Goal: Task Accomplishment & Management: Manage account settings

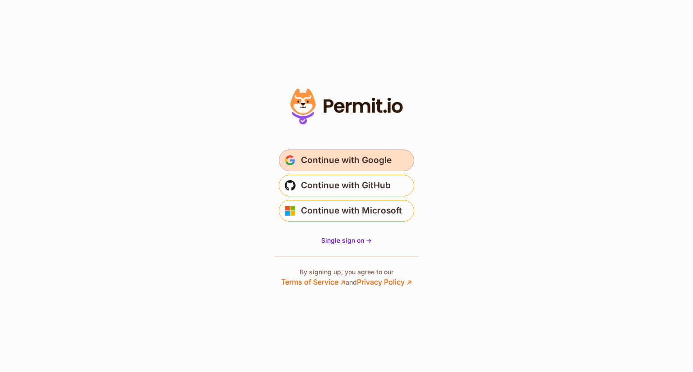
click at [349, 164] on span "Continue with Google" at bounding box center [346, 160] width 91 height 14
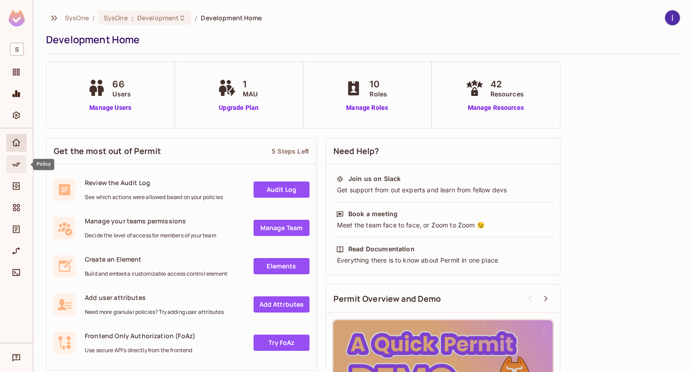
click at [13, 161] on icon "Policy" at bounding box center [16, 164] width 9 height 9
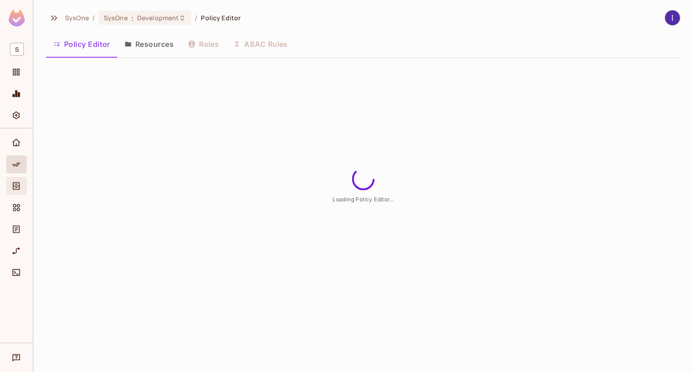
click at [9, 188] on div "Directory" at bounding box center [16, 186] width 20 height 18
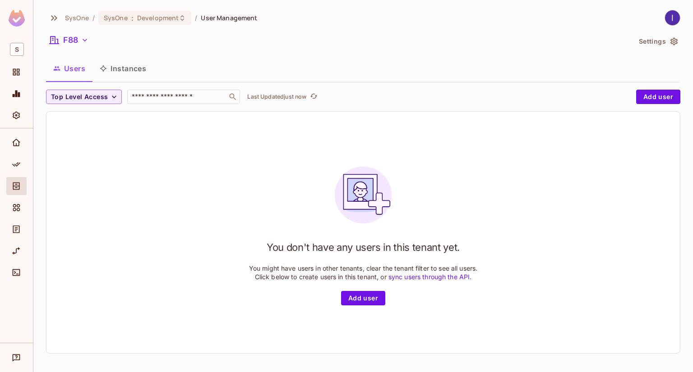
click at [669, 38] on icon "button" at bounding box center [673, 41] width 9 height 9
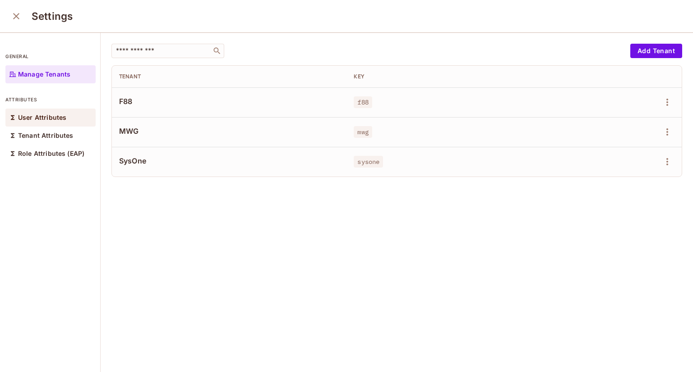
click at [55, 124] on div "User Attributes" at bounding box center [50, 118] width 90 height 18
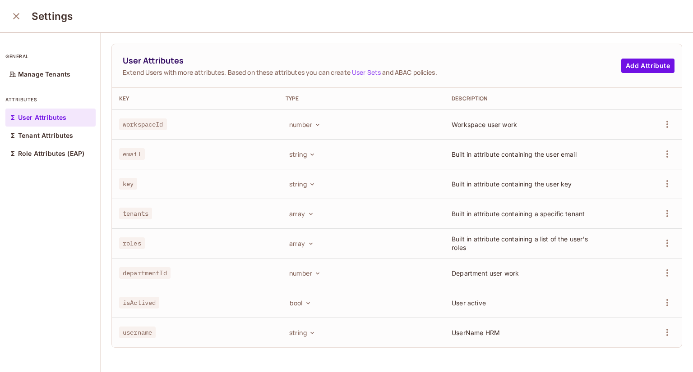
scroll to position [0, 0]
click at [661, 180] on icon "button" at bounding box center [666, 183] width 11 height 11
click at [603, 220] on ul "Edit Delete Attribute" at bounding box center [612, 213] width 84 height 47
click at [602, 219] on ul "Edit Delete Attribute" at bounding box center [612, 213] width 84 height 47
click at [650, 230] on ul "Edit Delete Attribute" at bounding box center [612, 213] width 84 height 47
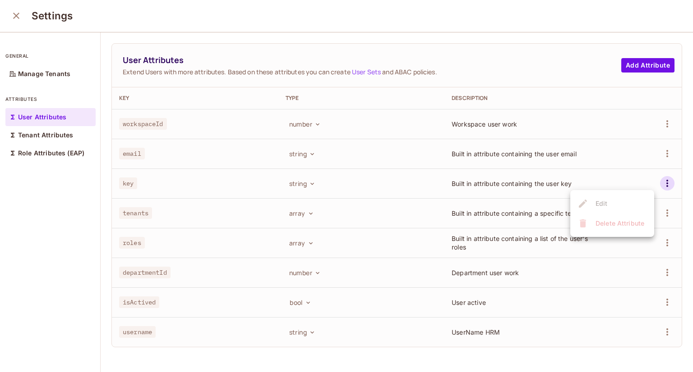
click at [652, 211] on ul "Edit Delete Attribute" at bounding box center [612, 213] width 84 height 47
click at [634, 277] on div at bounding box center [346, 186] width 693 height 372
click at [661, 211] on icon "button" at bounding box center [666, 213] width 11 height 11
click at [655, 183] on div at bounding box center [346, 186] width 693 height 372
click at [661, 184] on icon "button" at bounding box center [666, 183] width 11 height 11
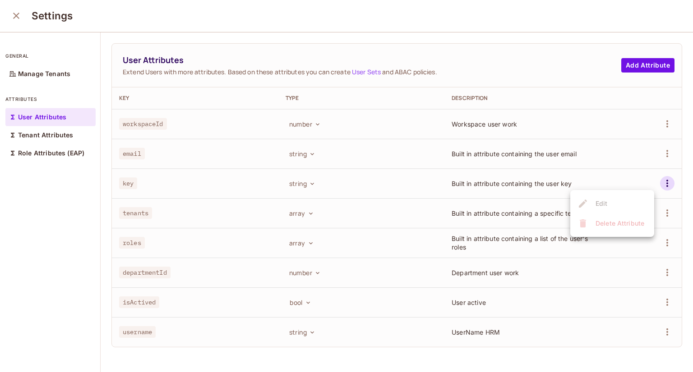
click at [603, 206] on ul "Edit Delete Attribute" at bounding box center [612, 213] width 84 height 47
click at [624, 257] on div at bounding box center [346, 186] width 693 height 372
click at [661, 212] on icon "button" at bounding box center [666, 213] width 11 height 11
click at [129, 208] on div at bounding box center [346, 186] width 693 height 372
click at [126, 178] on span "key" at bounding box center [128, 184] width 18 height 12
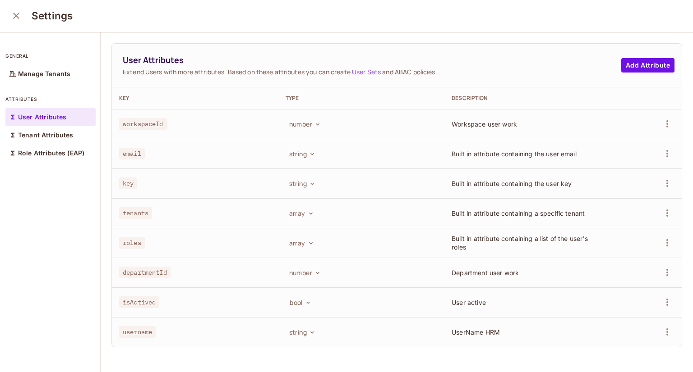
click at [126, 178] on span "key" at bounding box center [128, 184] width 18 height 12
drag, startPoint x: 14, startPoint y: 7, endPoint x: 14, endPoint y: 16, distance: 9.5
click at [14, 9] on button "close" at bounding box center [16, 16] width 18 height 18
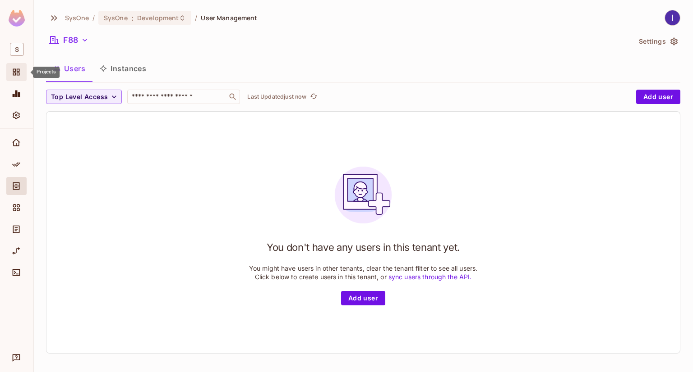
click at [16, 71] on icon "Projects" at bounding box center [16, 72] width 9 height 9
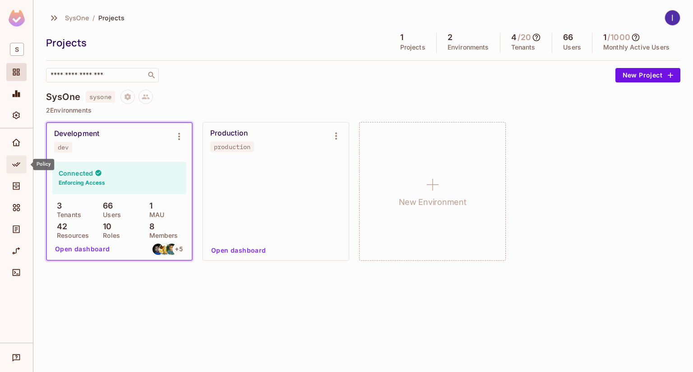
click at [14, 161] on icon "Policy" at bounding box center [16, 164] width 9 height 9
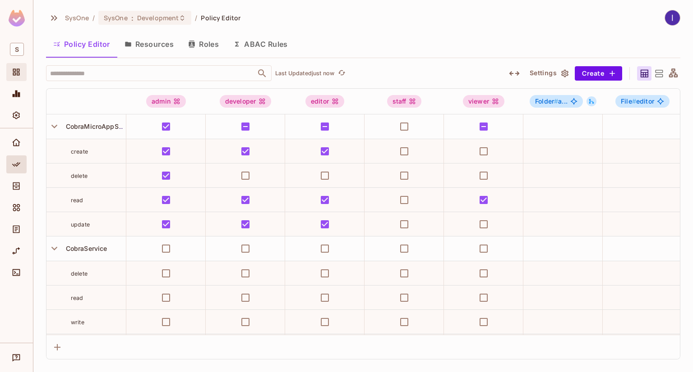
click at [20, 70] on icon "Projects" at bounding box center [16, 72] width 9 height 9
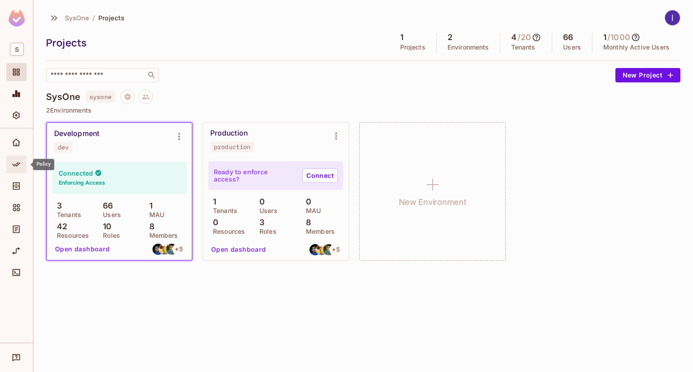
click at [18, 168] on icon "Policy" at bounding box center [16, 164] width 9 height 9
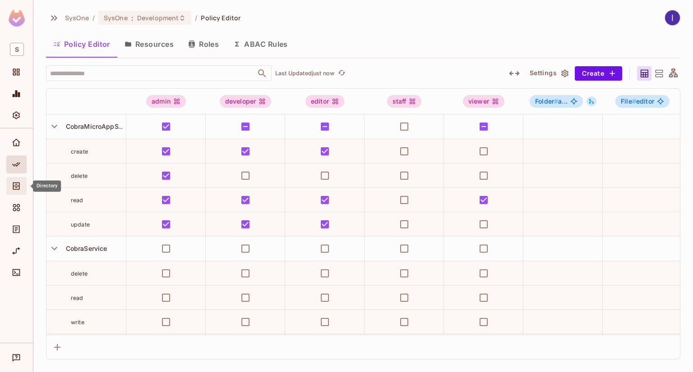
click at [9, 189] on div "Directory" at bounding box center [16, 186] width 20 height 18
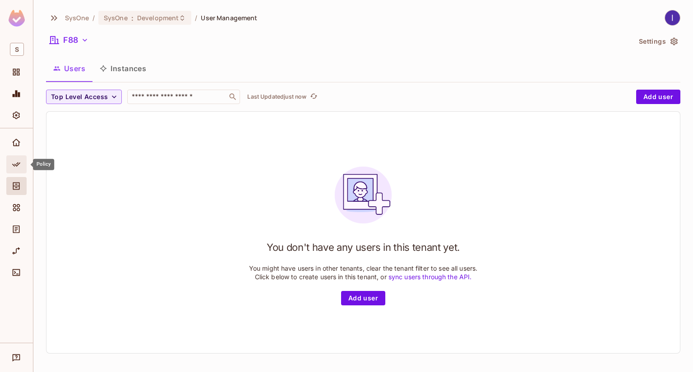
click at [16, 158] on div "Policy" at bounding box center [16, 165] width 20 height 18
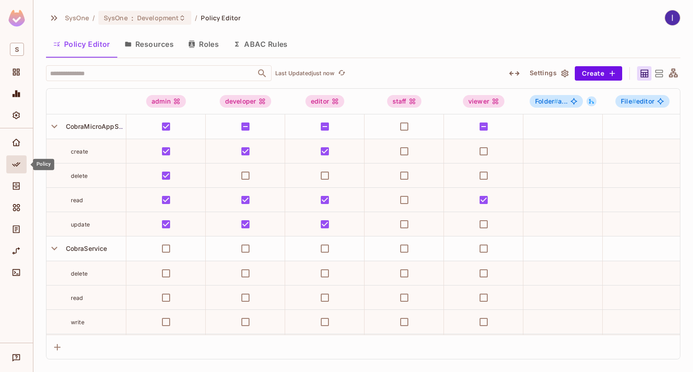
click at [240, 32] on div "SysOne / SysOne : Development / Policy Editor Policy Editor Resources Roles ABA…" at bounding box center [363, 185] width 634 height 350
click at [262, 39] on button "ABAC Rules" at bounding box center [260, 44] width 69 height 23
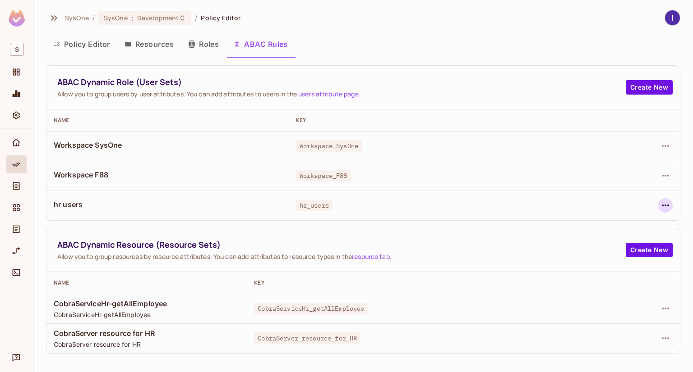
click at [667, 201] on icon "button" at bounding box center [665, 205] width 11 height 11
click at [599, 229] on div "Edit Dynamic Role (User Set)" at bounding box center [603, 226] width 88 height 9
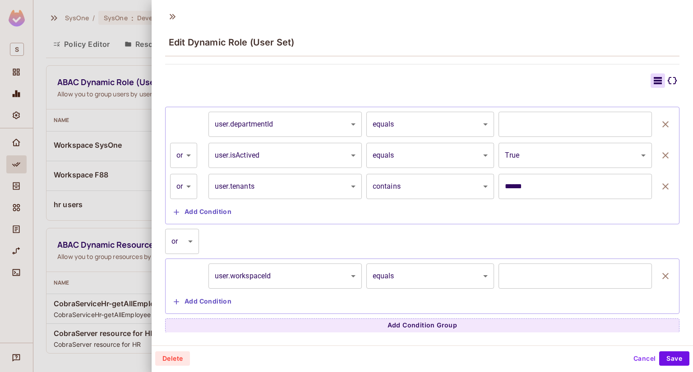
scroll to position [1, 0]
click at [141, 195] on div at bounding box center [346, 186] width 693 height 372
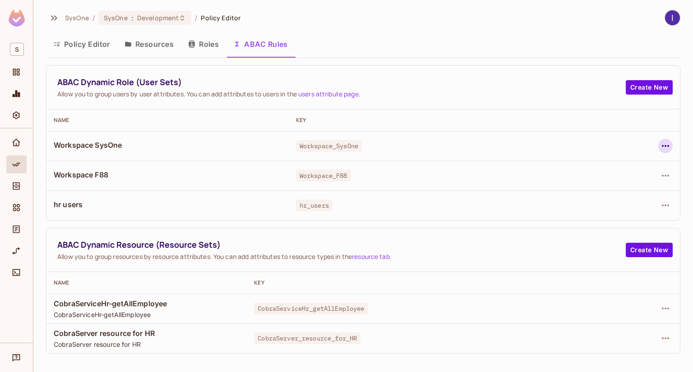
click at [664, 146] on icon "button" at bounding box center [664, 146] width 7 height 2
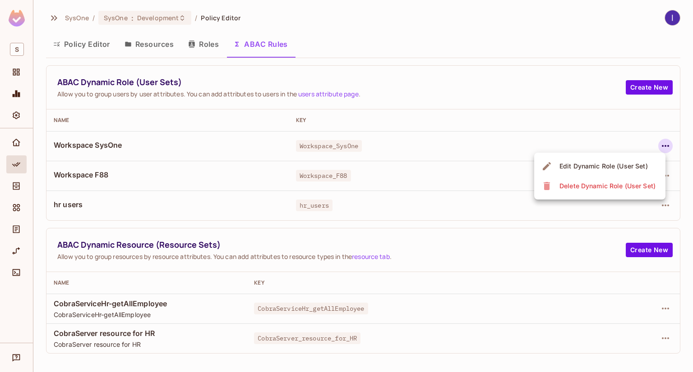
click at [616, 166] on div "Edit Dynamic Role (User Set)" at bounding box center [603, 166] width 88 height 9
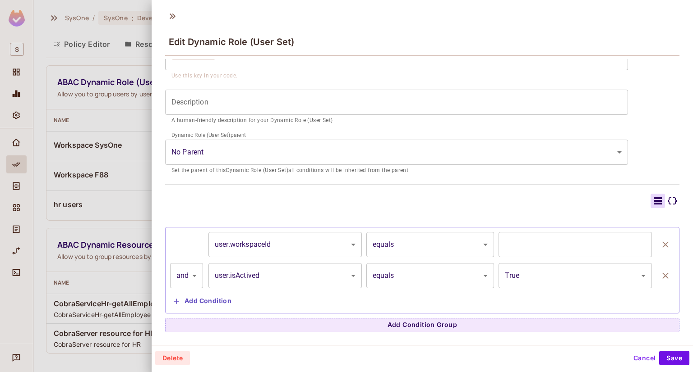
click at [106, 193] on div at bounding box center [346, 186] width 693 height 372
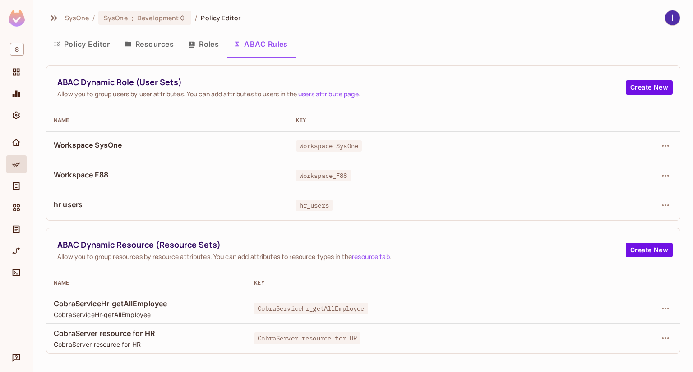
click at [97, 38] on button "Policy Editor" at bounding box center [81, 44] width 71 height 23
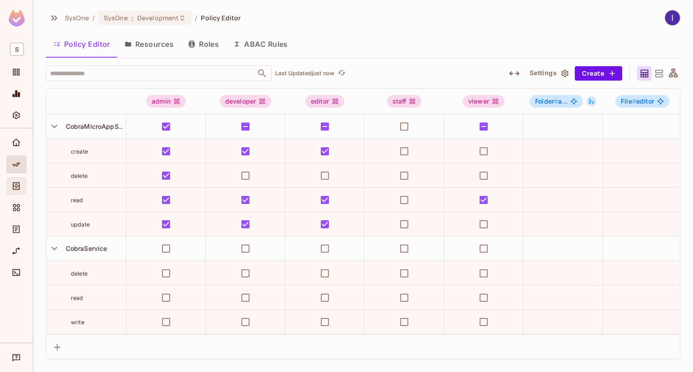
click at [14, 182] on icon "Directory" at bounding box center [16, 186] width 9 height 9
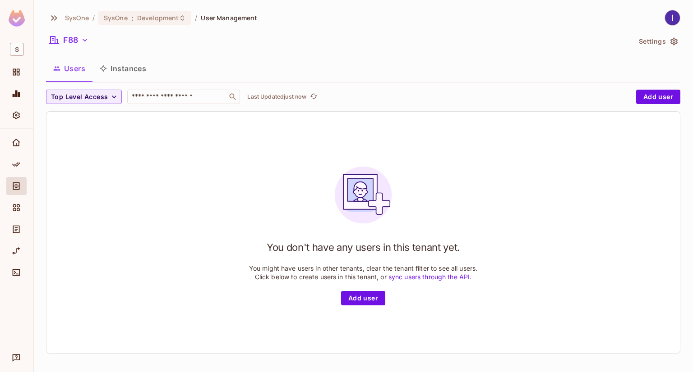
click at [651, 37] on button "Settings" at bounding box center [657, 41] width 45 height 14
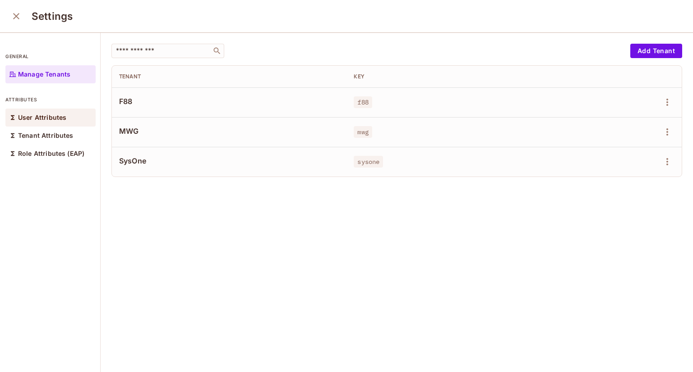
click at [62, 111] on div "User Attributes" at bounding box center [50, 118] width 90 height 18
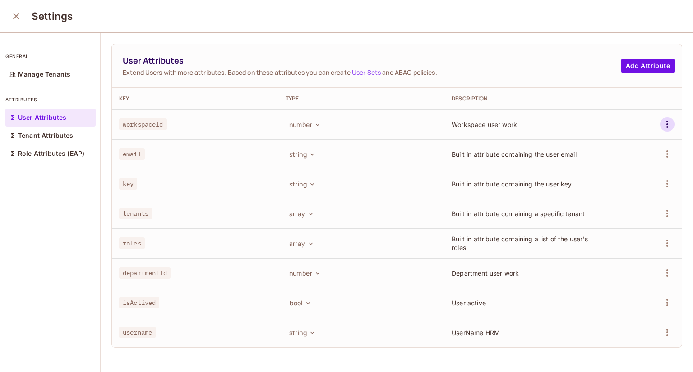
click at [661, 121] on icon "button" at bounding box center [666, 124] width 11 height 11
click at [651, 212] on div at bounding box center [346, 186] width 693 height 372
click at [666, 213] on icon "button" at bounding box center [667, 213] width 2 height 7
click at [654, 186] on div at bounding box center [346, 186] width 693 height 372
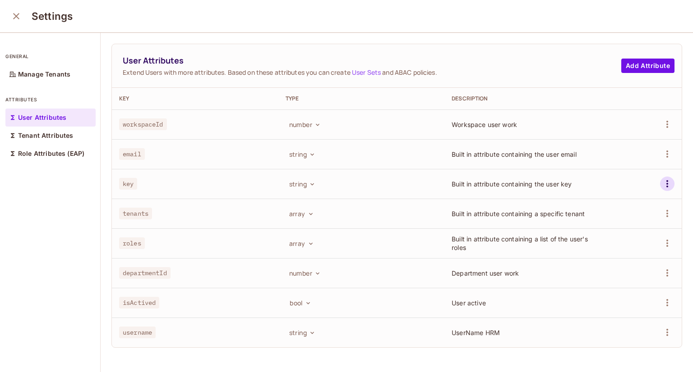
click at [661, 185] on icon "button" at bounding box center [666, 184] width 11 height 11
click at [664, 273] on div at bounding box center [346, 186] width 693 height 372
click at [655, 275] on div "Edit Delete Attribute" at bounding box center [346, 186] width 693 height 372
click at [666, 276] on icon "button" at bounding box center [667, 273] width 2 height 7
click at [670, 317] on div at bounding box center [346, 186] width 693 height 372
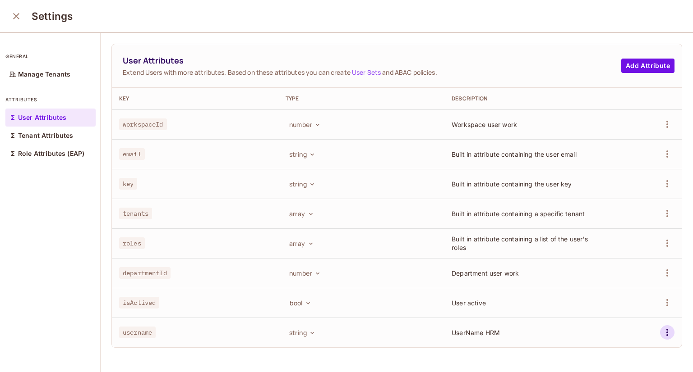
click at [661, 332] on icon "button" at bounding box center [666, 332] width 11 height 11
click at [657, 299] on div at bounding box center [346, 186] width 693 height 372
click at [661, 302] on icon "button" at bounding box center [666, 303] width 11 height 11
click at [16, 18] on div at bounding box center [346, 186] width 693 height 372
click at [11, 16] on icon "close" at bounding box center [16, 16] width 11 height 11
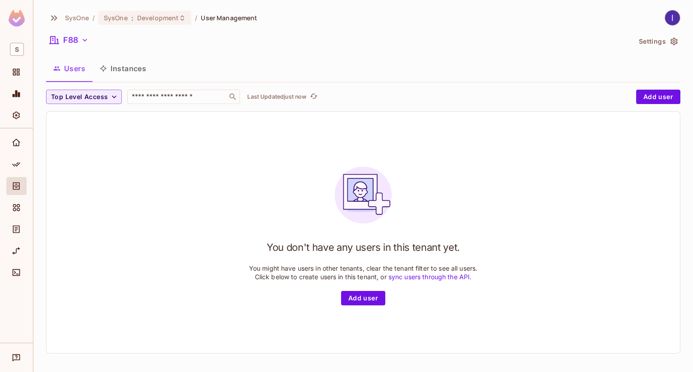
click at [12, 174] on div at bounding box center [16, 167] width 20 height 22
click at [14, 170] on div "Policy" at bounding box center [16, 165] width 20 height 18
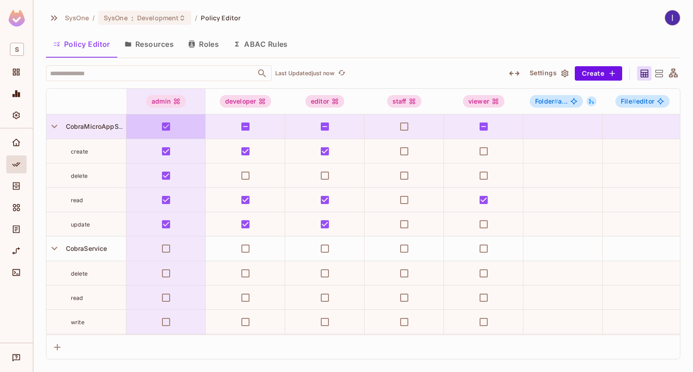
scroll to position [135, 0]
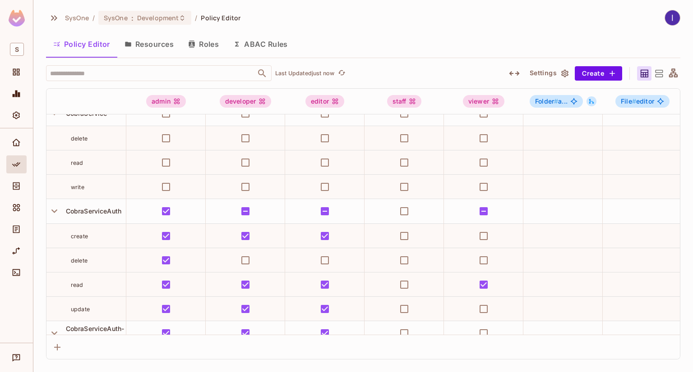
drag, startPoint x: 138, startPoint y: 41, endPoint x: 149, endPoint y: 48, distance: 12.4
click at [138, 42] on button "Resources" at bounding box center [149, 44] width 64 height 23
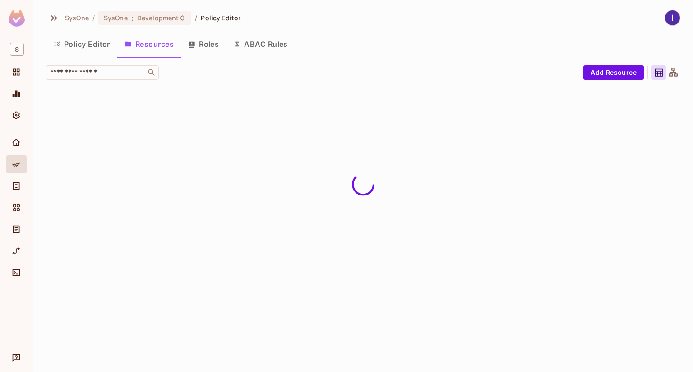
click at [266, 47] on button "ABAC Rules" at bounding box center [260, 44] width 69 height 23
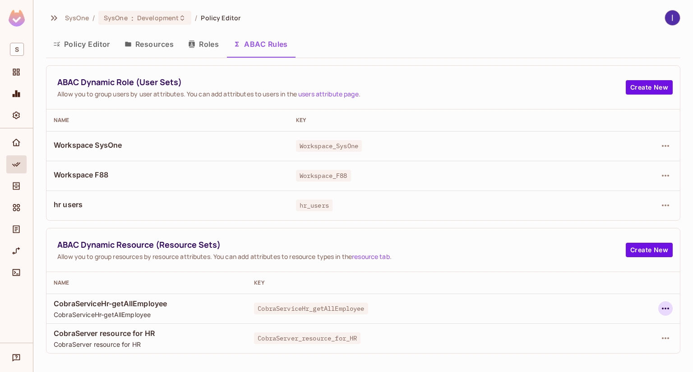
click at [668, 309] on icon "button" at bounding box center [665, 308] width 11 height 11
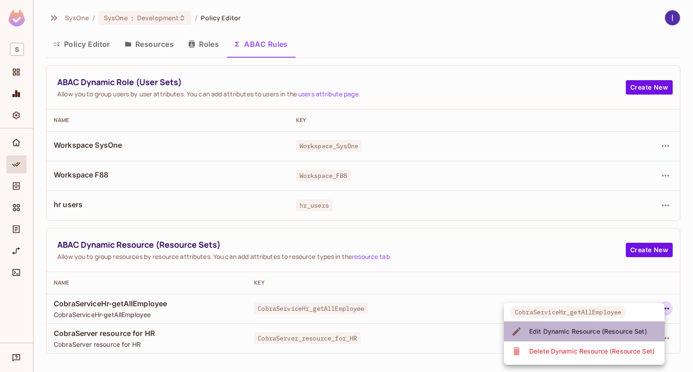
click at [600, 330] on div "Edit Dynamic Resource (Resource Set)" at bounding box center [588, 331] width 118 height 9
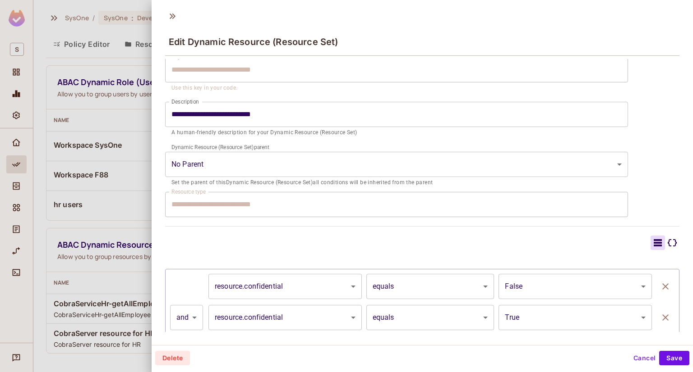
scroll to position [114, 0]
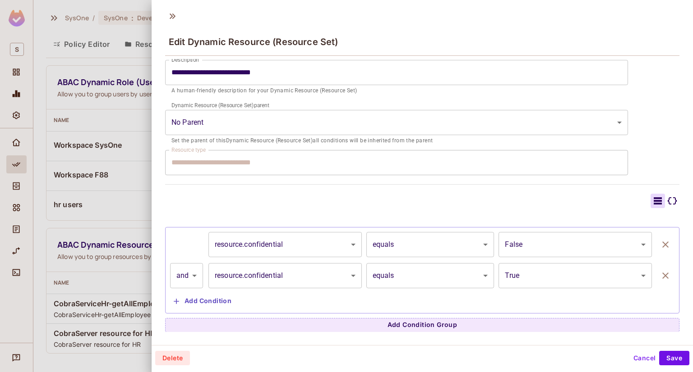
click at [100, 235] on div at bounding box center [346, 186] width 693 height 372
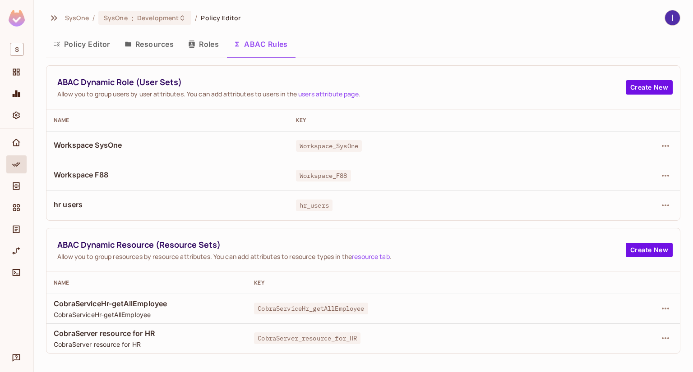
click at [18, 196] on div at bounding box center [16, 188] width 20 height 22
click at [20, 188] on icon "Directory" at bounding box center [16, 186] width 9 height 9
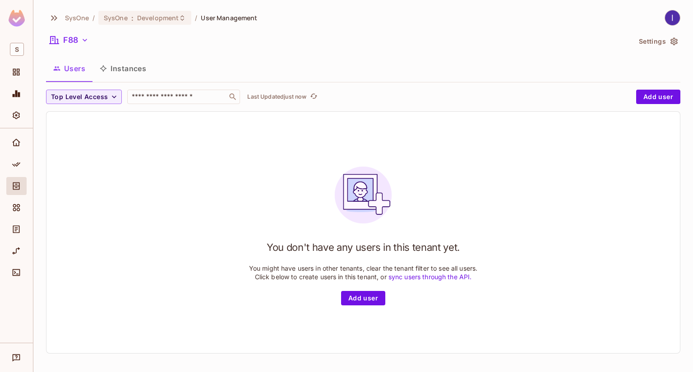
click at [124, 67] on button "Instances" at bounding box center [122, 68] width 61 height 23
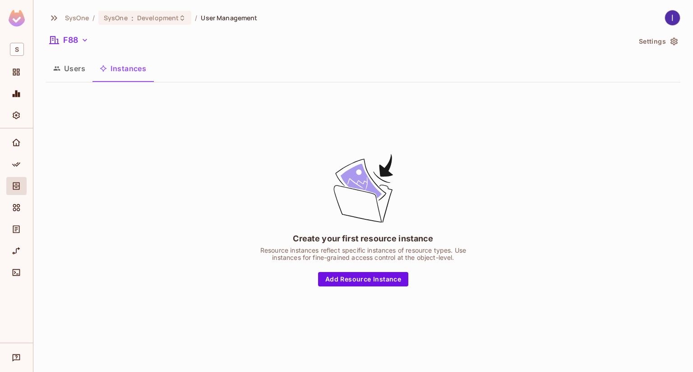
click at [70, 69] on button "Users" at bounding box center [69, 68] width 46 height 23
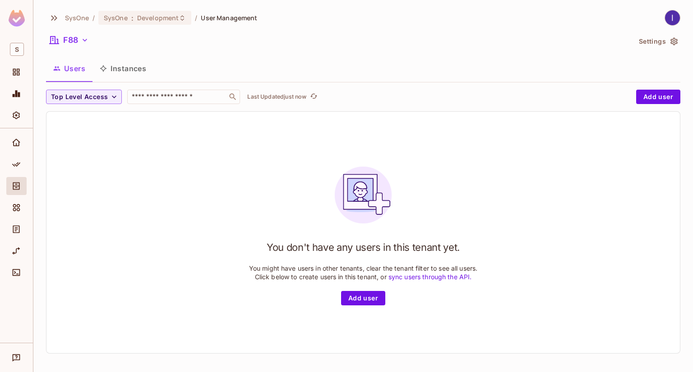
click at [653, 39] on button "Settings" at bounding box center [657, 41] width 45 height 14
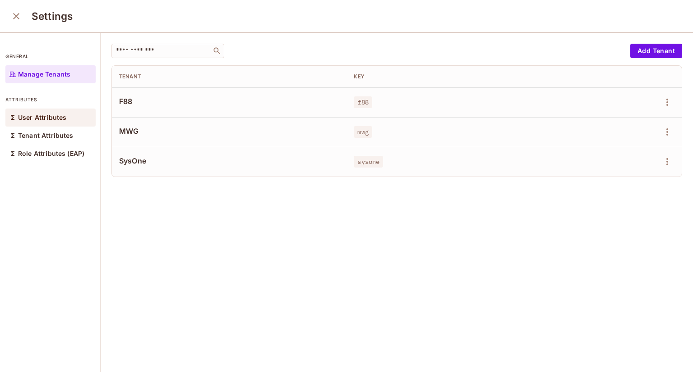
click at [61, 124] on div "User Attributes" at bounding box center [50, 118] width 90 height 18
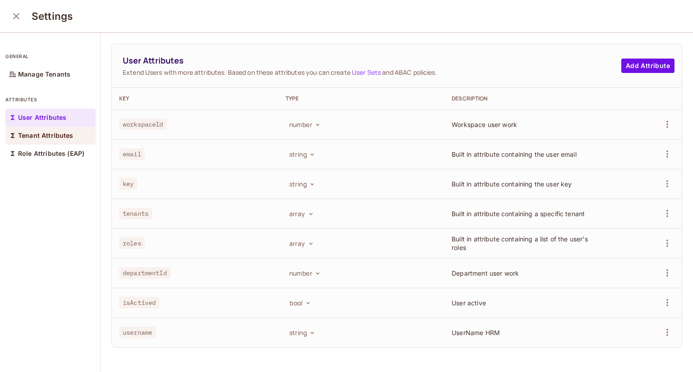
click at [55, 144] on div "Tenant Attributes" at bounding box center [50, 136] width 90 height 18
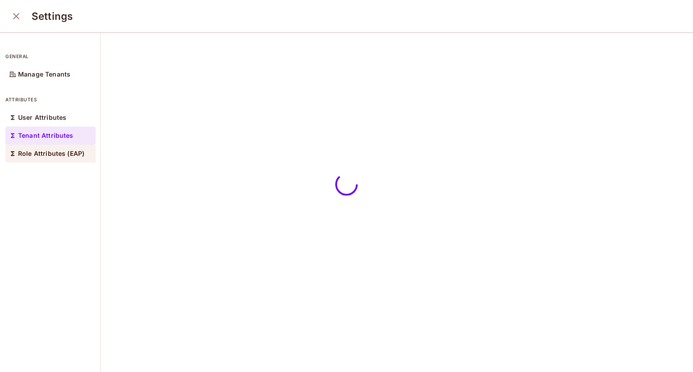
click at [55, 155] on p "Role Attributes (EAP)" at bounding box center [51, 153] width 66 height 7
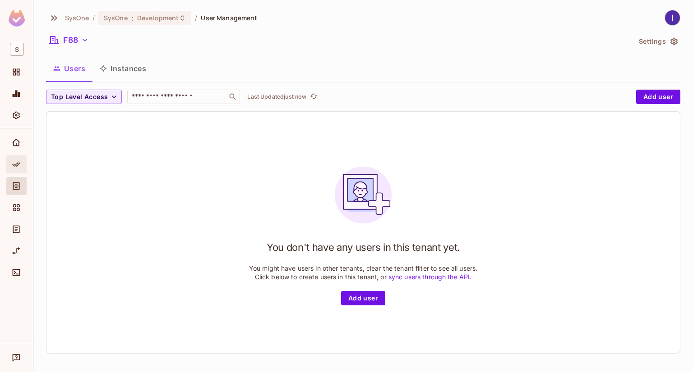
click at [17, 171] on div at bounding box center [16, 167] width 20 height 22
click at [16, 166] on icon "Policy" at bounding box center [16, 164] width 9 height 9
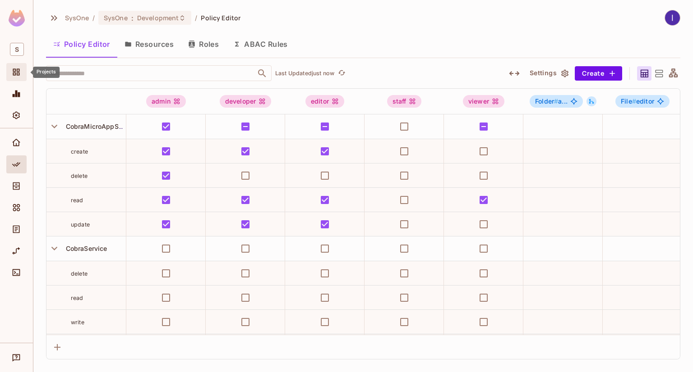
click at [13, 70] on icon "Projects" at bounding box center [16, 72] width 9 height 9
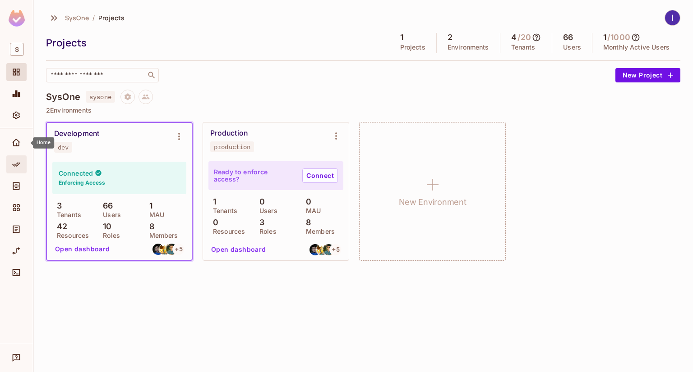
click at [16, 163] on icon "Policy" at bounding box center [16, 164] width 9 height 9
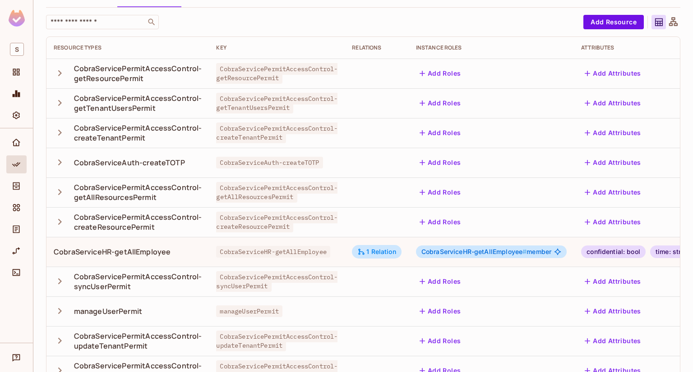
scroll to position [135, 0]
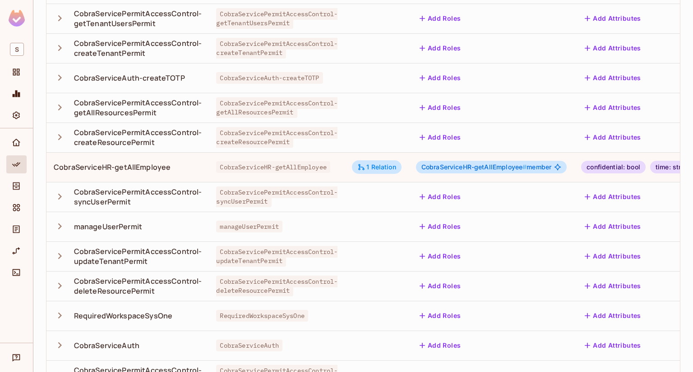
click at [626, 170] on div "confidential: bool" at bounding box center [613, 167] width 64 height 13
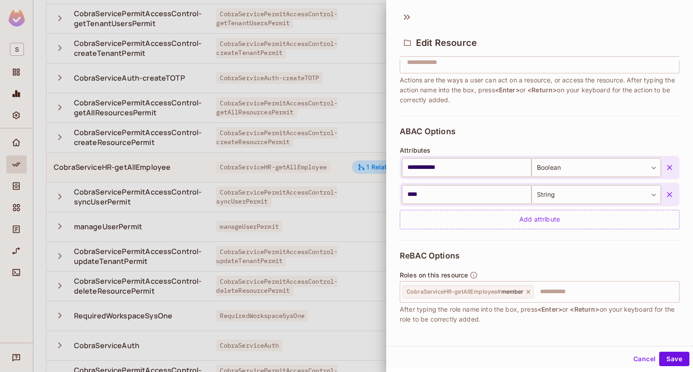
click at [665, 165] on icon "button" at bounding box center [669, 167] width 9 height 9
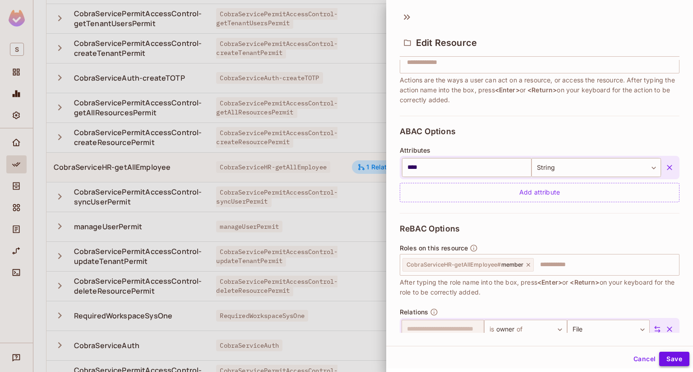
click at [670, 356] on button "Save" at bounding box center [674, 359] width 30 height 14
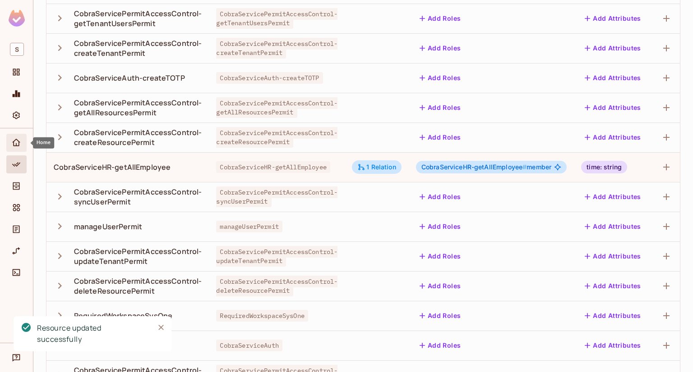
click at [19, 142] on icon "Home" at bounding box center [16, 142] width 9 height 9
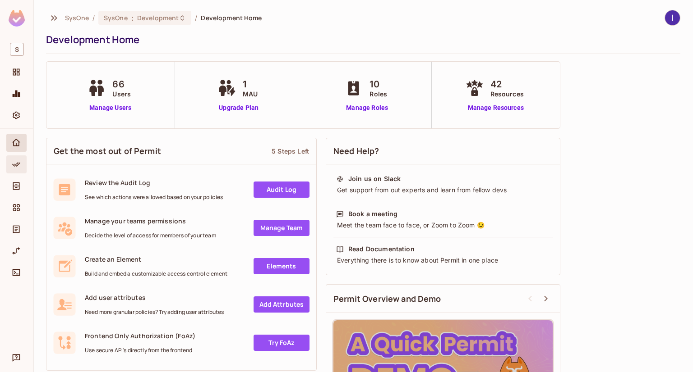
click at [17, 172] on div "Policy" at bounding box center [16, 165] width 20 height 18
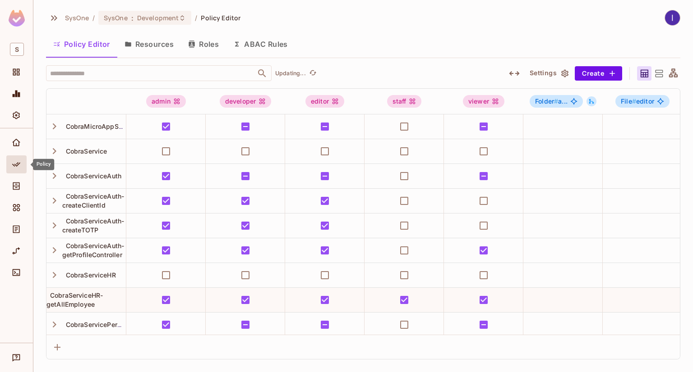
click at [268, 39] on button "ABAC Rules" at bounding box center [260, 44] width 69 height 23
click at [264, 43] on div "SysOne / SysOne : Development / Policy Editor Policy Editor Resources Roles ABA…" at bounding box center [362, 186] width 659 height 372
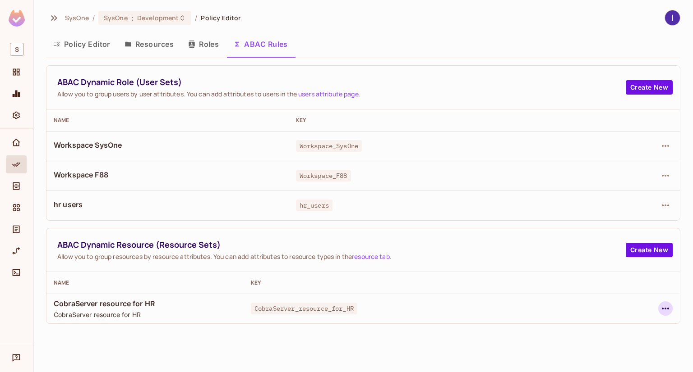
click at [671, 312] on div at bounding box center [637, 309] width 69 height 14
click at [665, 312] on icon "button" at bounding box center [665, 308] width 11 height 11
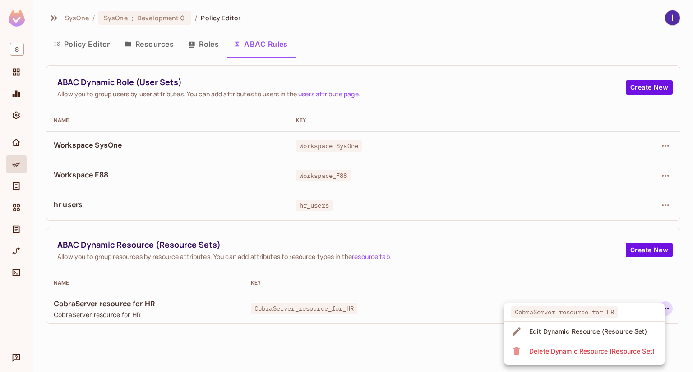
click at [615, 330] on div "Edit Dynamic Resource (Resource Set)" at bounding box center [588, 331] width 118 height 9
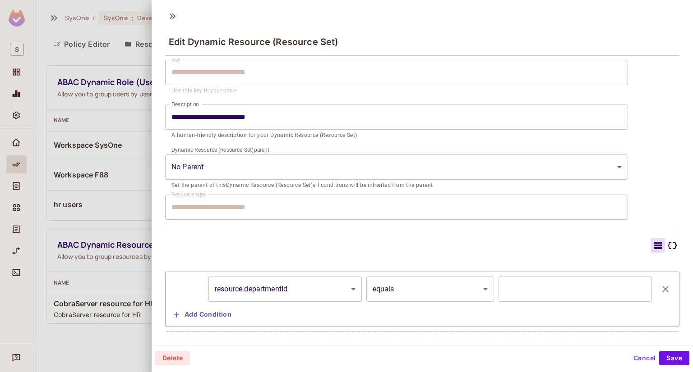
scroll to position [83, 0]
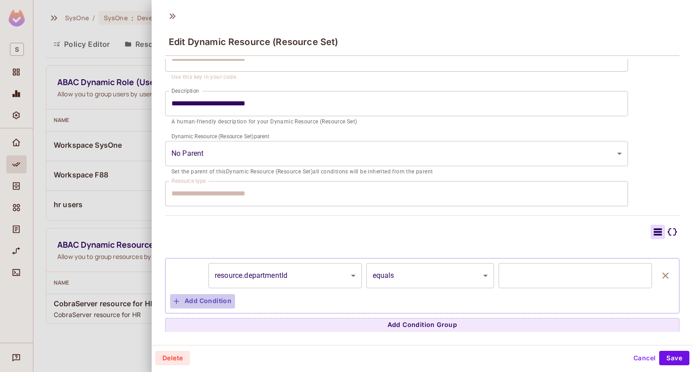
click at [200, 300] on button "Add Condition" at bounding box center [202, 301] width 65 height 14
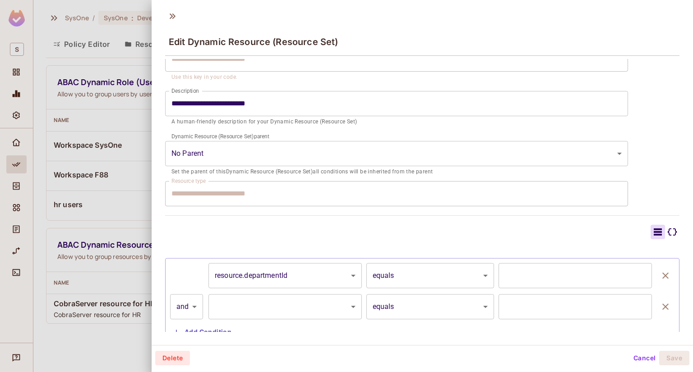
click at [310, 309] on body "**********" at bounding box center [346, 186] width 693 height 372
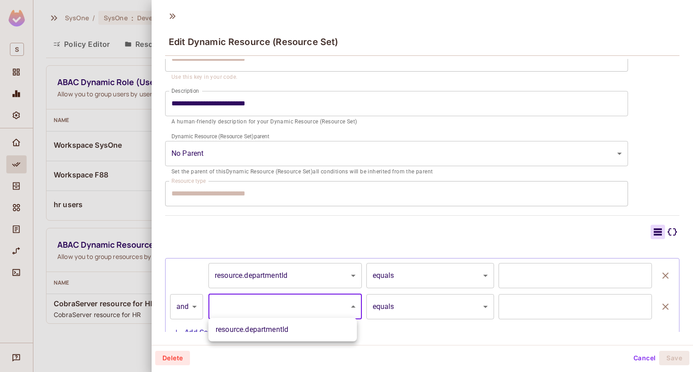
click at [281, 327] on li "resource.departmentId" at bounding box center [282, 330] width 148 height 16
type input "**********"
type input "*"
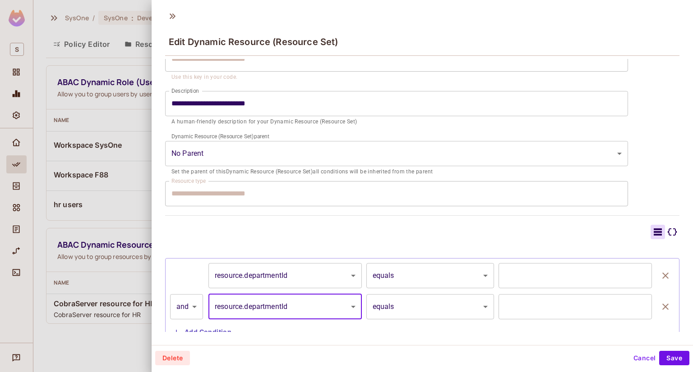
click at [660, 308] on icon "button" at bounding box center [665, 307] width 11 height 11
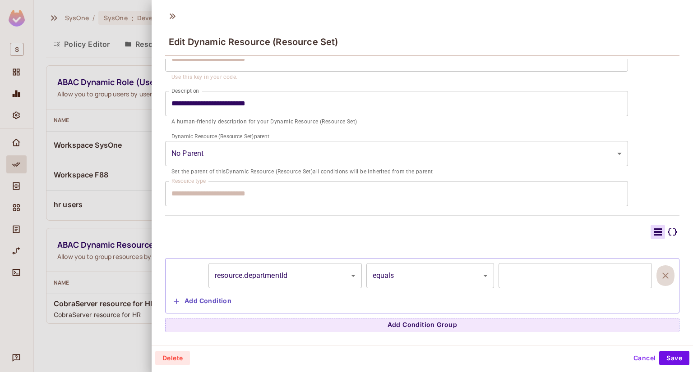
click at [660, 275] on icon "button" at bounding box center [665, 276] width 11 height 11
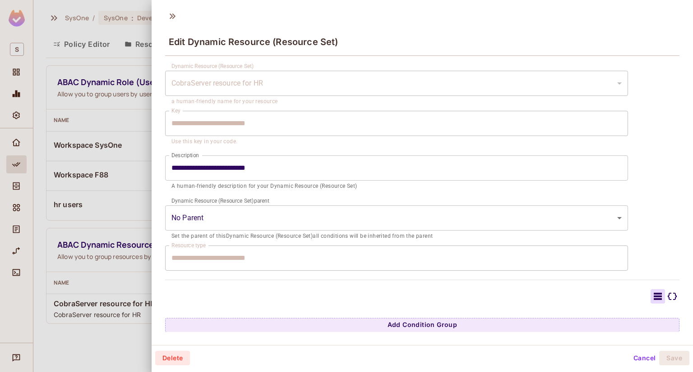
click at [101, 284] on div at bounding box center [346, 186] width 693 height 372
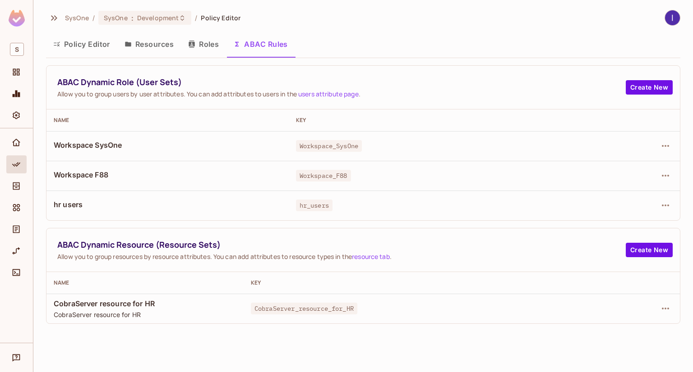
click at [194, 296] on td "CobraServer resource for HR CobraServer resource for HR" at bounding box center [144, 309] width 197 height 30
click at [663, 310] on icon "button" at bounding box center [665, 308] width 11 height 11
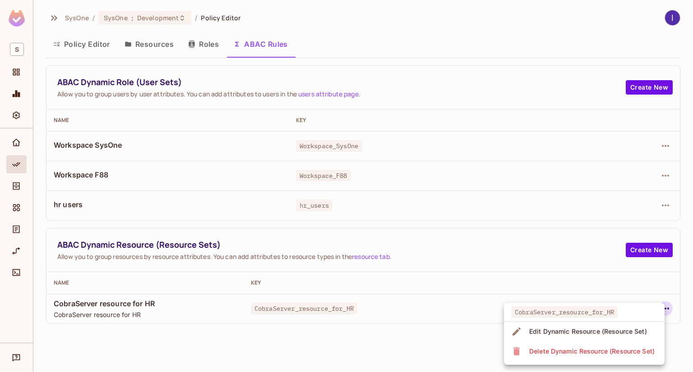
click at [572, 335] on div "Edit Dynamic Resource (Resource Set)" at bounding box center [588, 331] width 118 height 9
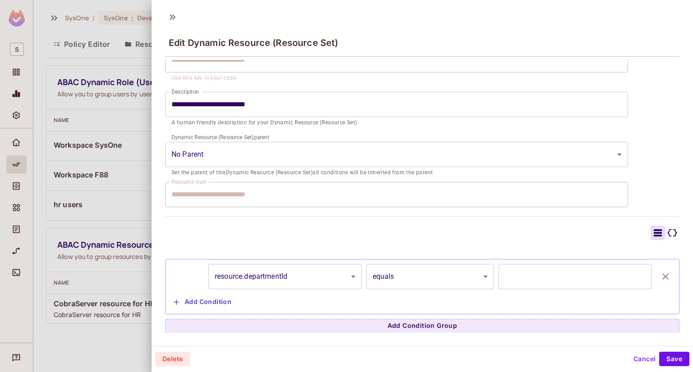
scroll to position [1, 0]
click at [660, 275] on icon "button" at bounding box center [665, 276] width 11 height 11
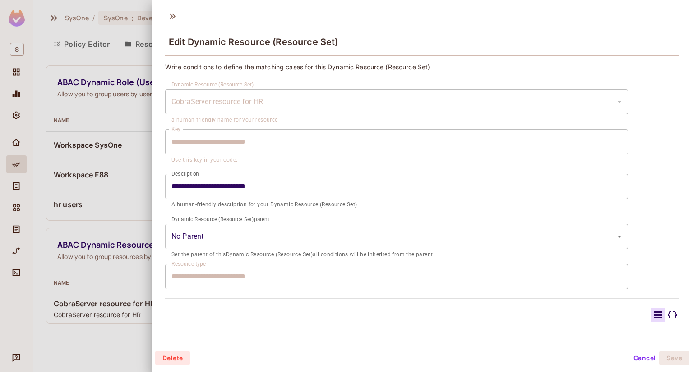
scroll to position [18, 0]
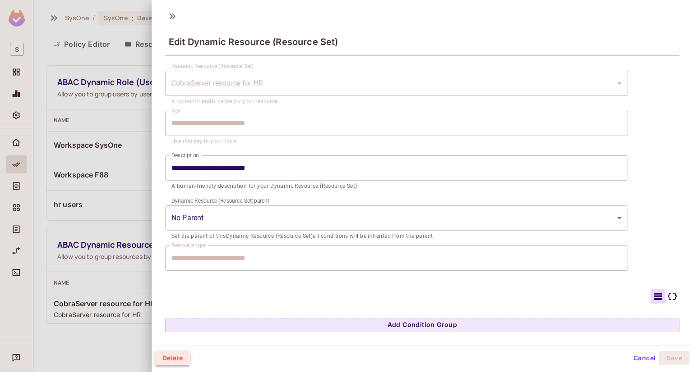
click at [186, 356] on button "Delete" at bounding box center [172, 358] width 35 height 14
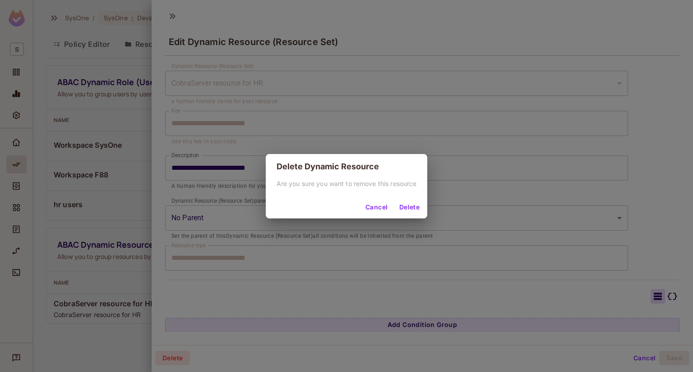
click at [409, 206] on button "Delete" at bounding box center [409, 208] width 29 height 14
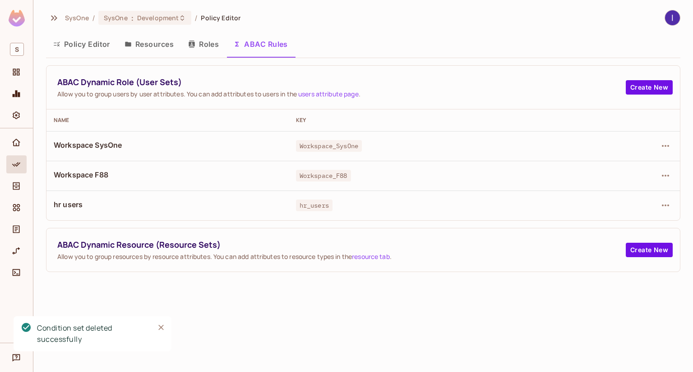
click at [380, 289] on div "SysOne / SysOne : Development / Policy Editor Policy Editor Resources Roles ABA…" at bounding box center [362, 186] width 659 height 372
